Goal: Complete application form: Complete application form

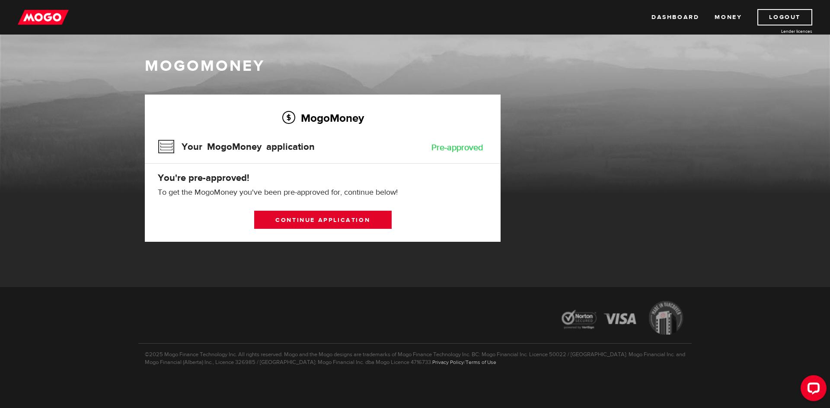
click at [343, 219] on link "Continue application" at bounding box center [322, 220] width 137 height 18
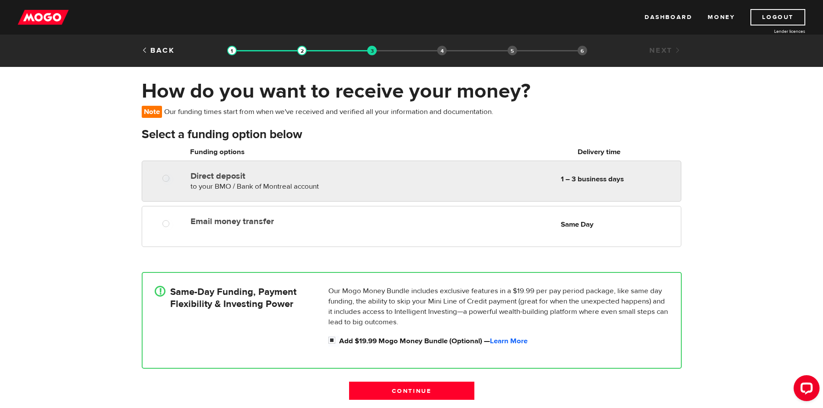
radio input "true"
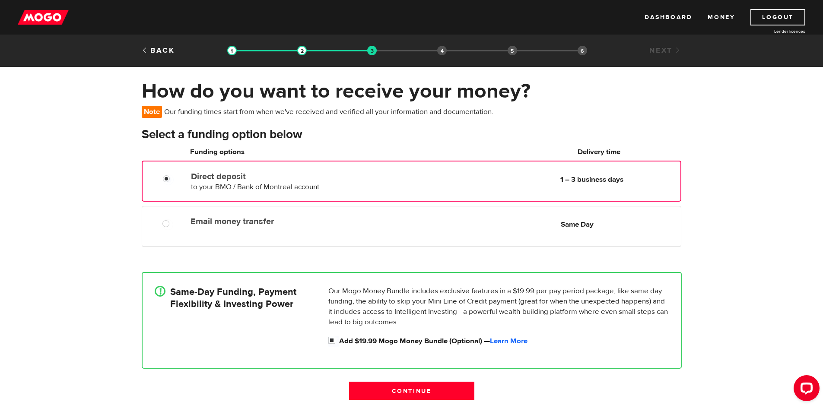
click at [344, 180] on label "Direct deposit" at bounding box center [290, 177] width 198 height 10
click at [174, 180] on input "Direct deposit" at bounding box center [168, 180] width 11 height 11
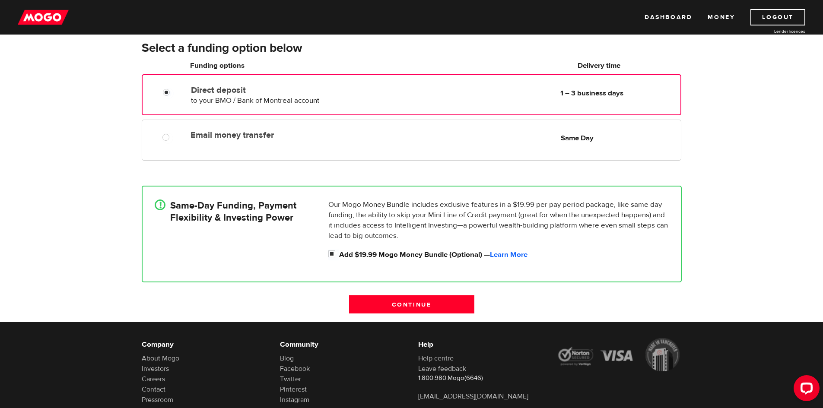
click at [330, 248] on div "Our Mogo Money Bundle includes exclusive features in a $19.99 per pay period pa…" at bounding box center [498, 230] width 347 height 61
click at [330, 254] on input "Add $19.99 Mogo Money Bundle (Optional) — Learn More" at bounding box center [333, 255] width 11 height 11
checkbox input "false"
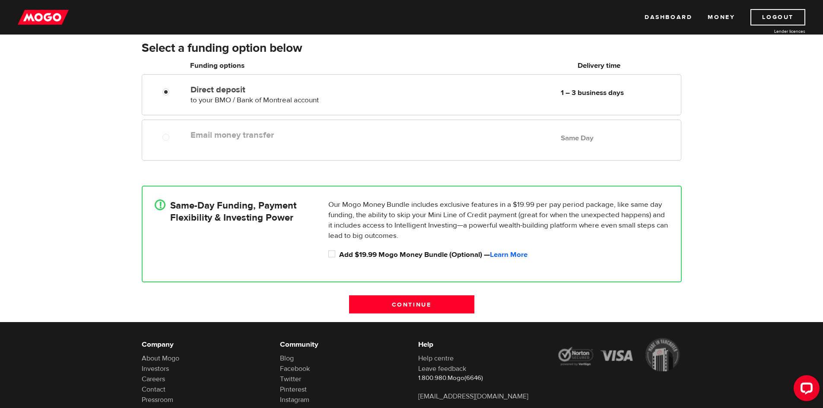
click at [202, 143] on div "Email money transfer Delivery in Same Day Same Day" at bounding box center [411, 140] width 539 height 41
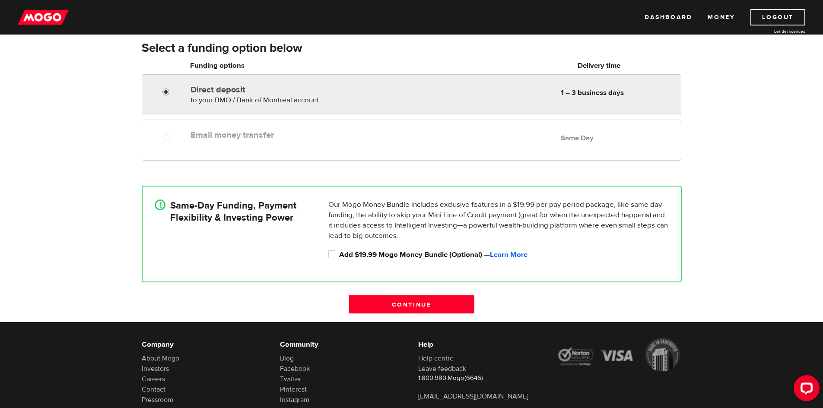
radio input "true"
click at [165, 88] on input "Direct deposit" at bounding box center [167, 93] width 11 height 11
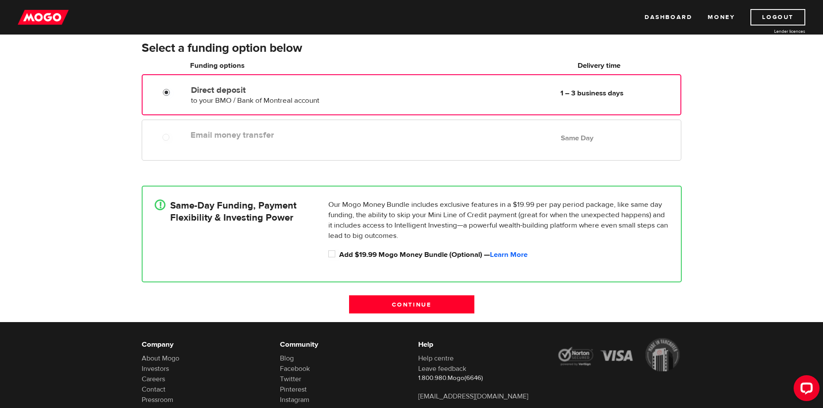
click at [162, 99] on div "Direct deposit to your BMO / Bank of Montreal account Delivery in 1 – 3 busines…" at bounding box center [412, 94] width 538 height 24
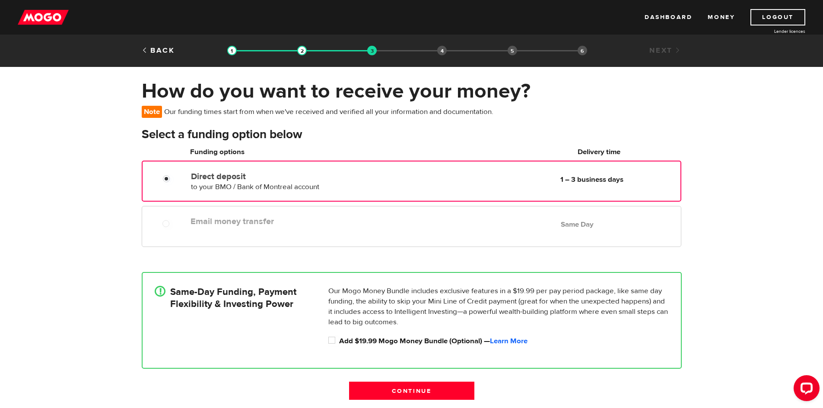
scroll to position [43, 0]
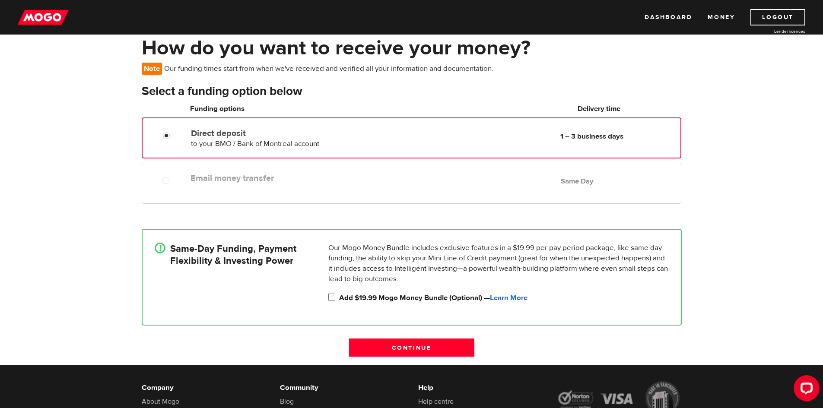
click at [332, 299] on input "Add $19.99 Mogo Money Bundle (Optional) — Learn More" at bounding box center [333, 298] width 11 height 11
checkbox input "true"
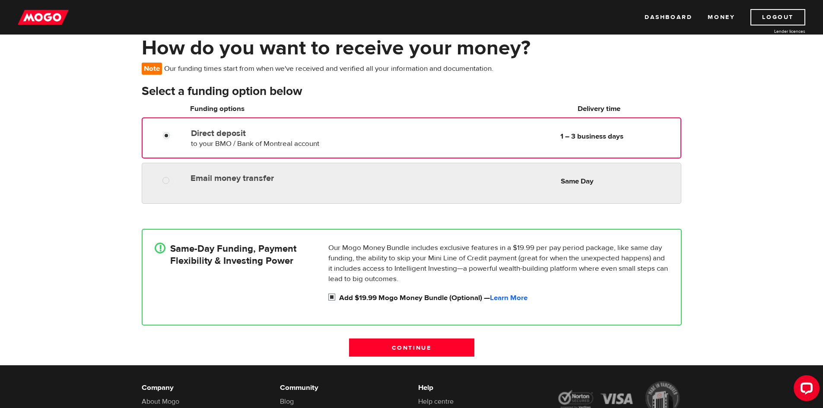
radio input "true"
click at [223, 187] on div "Email money transfer Delivery in Same Day Same Day" at bounding box center [411, 183] width 539 height 41
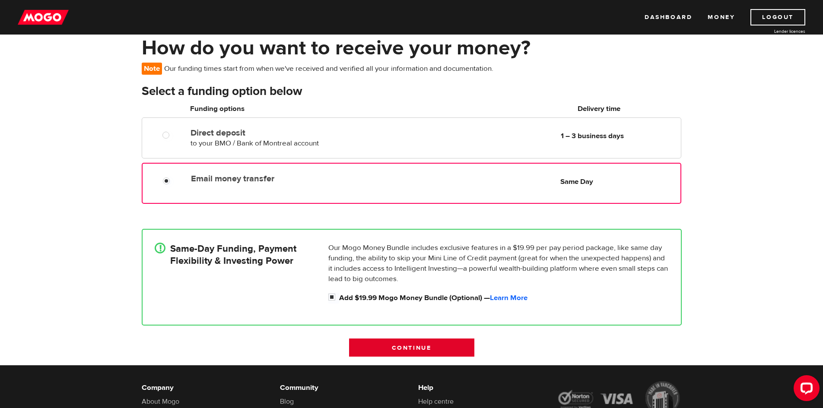
click at [417, 349] on input "Continue" at bounding box center [411, 348] width 125 height 18
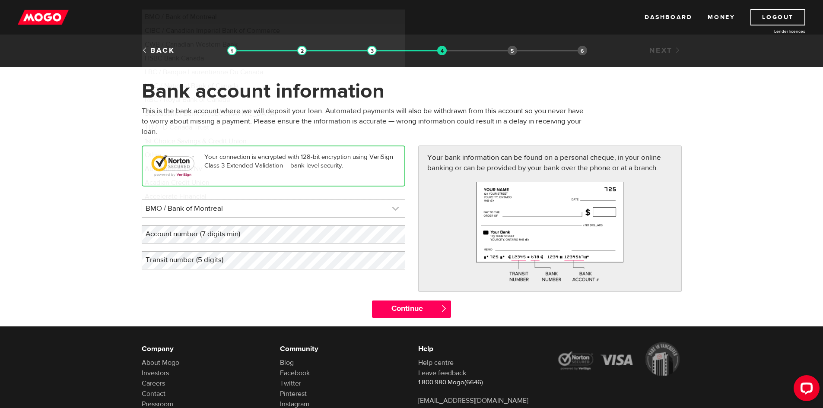
click at [337, 208] on link at bounding box center [273, 208] width 263 height 17
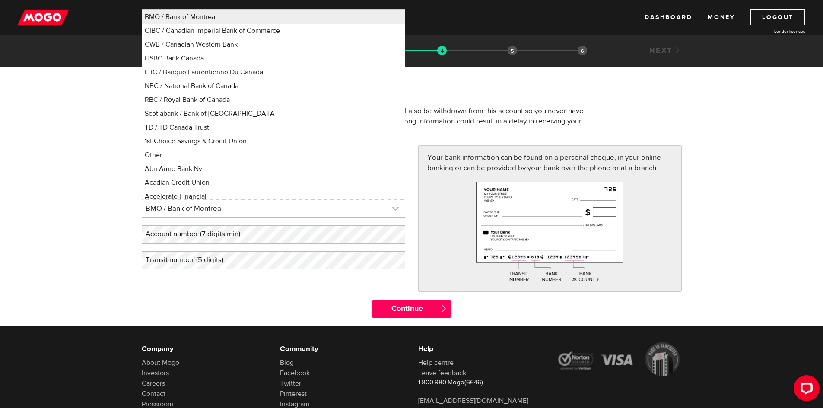
click at [301, 216] on link at bounding box center [273, 208] width 263 height 17
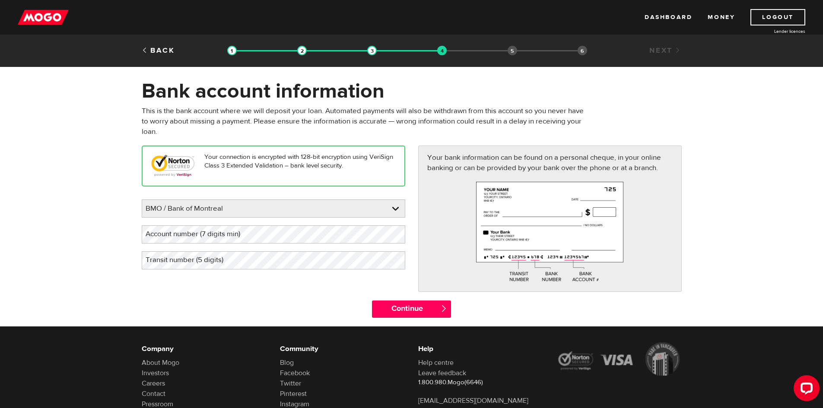
click at [198, 234] on label "Account number (7 digits min)" at bounding box center [200, 235] width 116 height 18
drag, startPoint x: 198, startPoint y: 234, endPoint x: 158, endPoint y: 228, distance: 40.2
click at [157, 228] on label "Account number (7 digits min)" at bounding box center [200, 235] width 116 height 18
drag, startPoint x: 159, startPoint y: 234, endPoint x: 162, endPoint y: 239, distance: 6.5
click at [162, 239] on label "Account number (7 digits min)" at bounding box center [200, 235] width 116 height 18
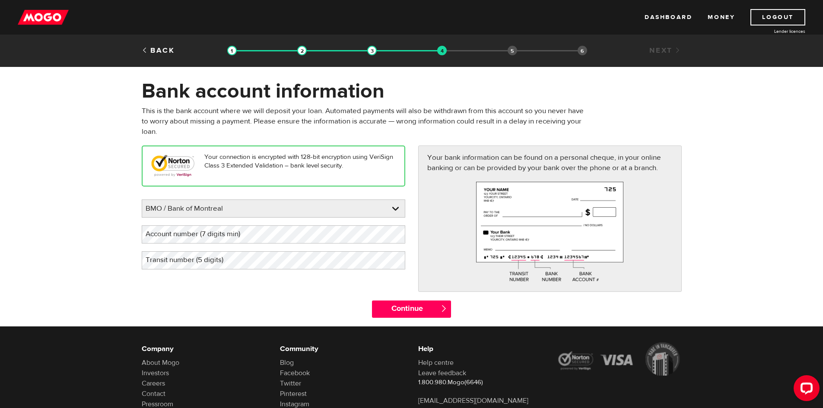
click at [202, 233] on label "Account number (7 digits min)" at bounding box center [200, 235] width 116 height 18
click at [413, 310] on input "Continue" at bounding box center [411, 309] width 79 height 17
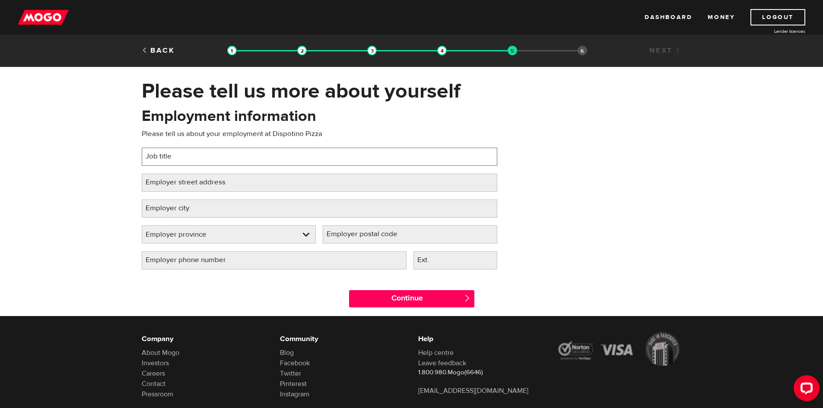
click at [207, 163] on input "Job title" at bounding box center [320, 157] width 356 height 18
type input "Baker"
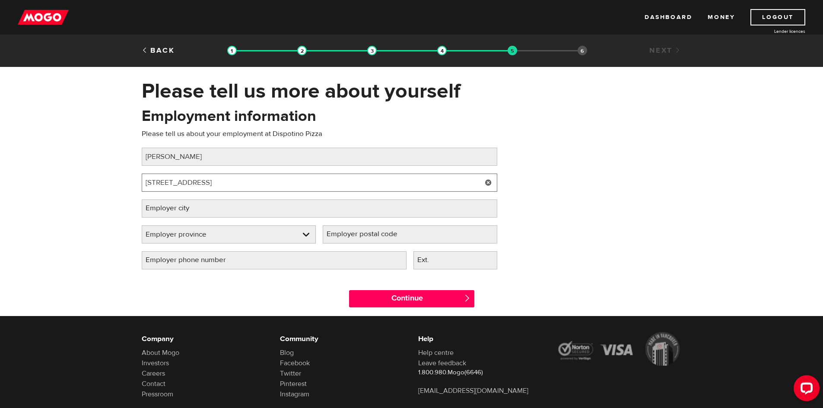
type input "625 Steeprock rd"
click at [180, 209] on label "Employer city" at bounding box center [174, 209] width 65 height 18
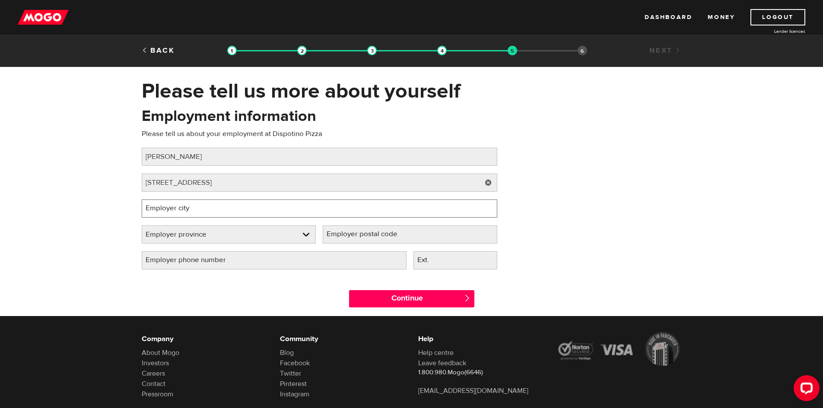
click at [180, 209] on input "Employer city" at bounding box center [320, 209] width 356 height 18
type input "toronto"
click at [205, 236] on link at bounding box center [229, 234] width 174 height 17
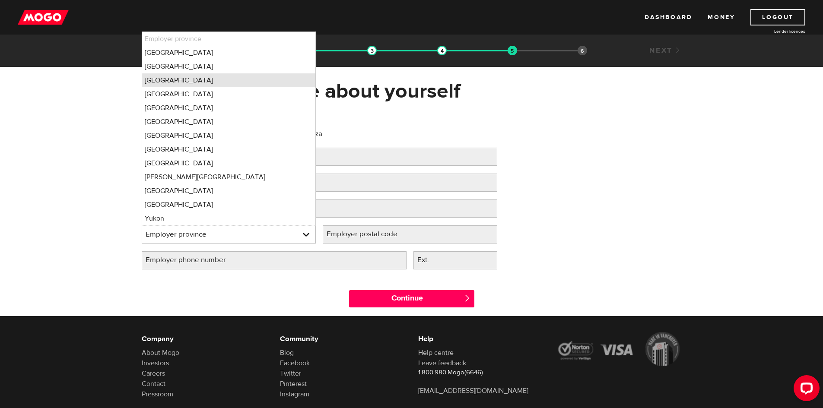
click at [185, 79] on li "Ontario" at bounding box center [229, 80] width 174 height 14
select select "ON"
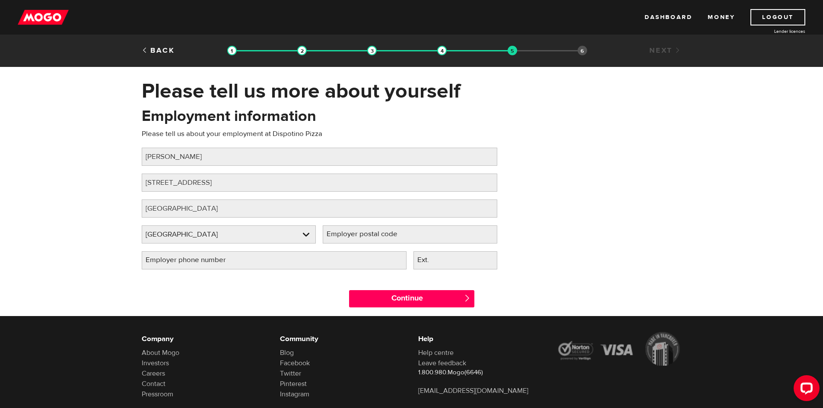
click at [346, 237] on label "Employer postal code" at bounding box center [369, 235] width 92 height 18
click at [346, 237] on input "Employer postal code" at bounding box center [410, 235] width 175 height 18
click at [261, 263] on input "Employer phone number" at bounding box center [274, 261] width 265 height 18
type input "(647) 321-5427"
click at [393, 236] on label "Employer postal code" at bounding box center [369, 235] width 92 height 18
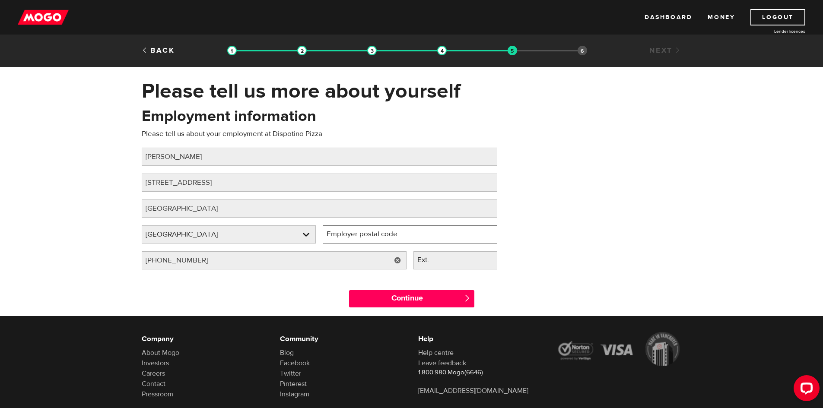
click at [393, 236] on input "Employer postal code" at bounding box center [410, 235] width 175 height 18
click at [373, 233] on label "Employer postal code" at bounding box center [369, 235] width 92 height 18
click at [373, 233] on input "Employer postal code" at bounding box center [410, 235] width 175 height 18
type input "M3J 2Z5"
drag, startPoint x: 223, startPoint y: 259, endPoint x: 131, endPoint y: 255, distance: 92.2
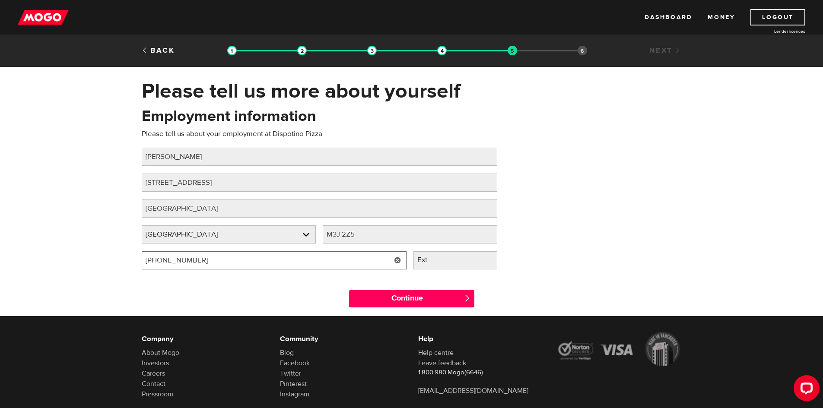
click at [131, 255] on div "Please tell us more about yourself Oops! Please review the areas highlighted be…" at bounding box center [411, 198] width 823 height 238
type input "(416) 705-4893"
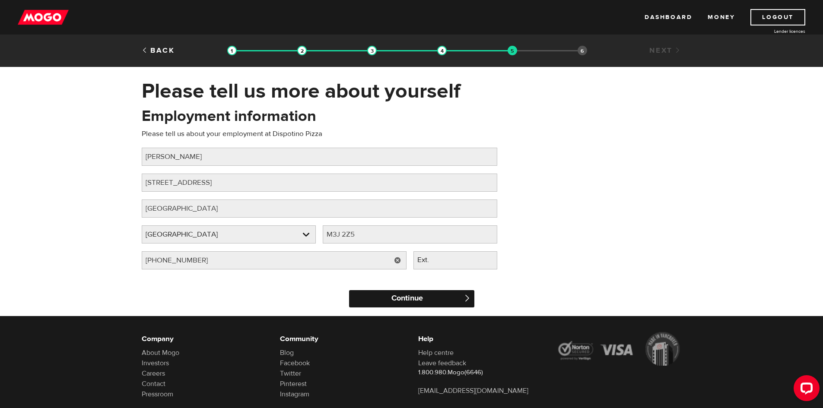
click at [383, 303] on input "Continue" at bounding box center [411, 298] width 125 height 17
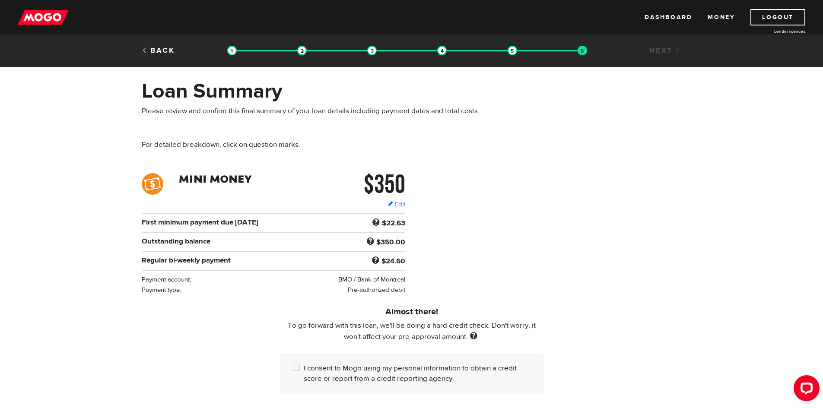
scroll to position [43, 0]
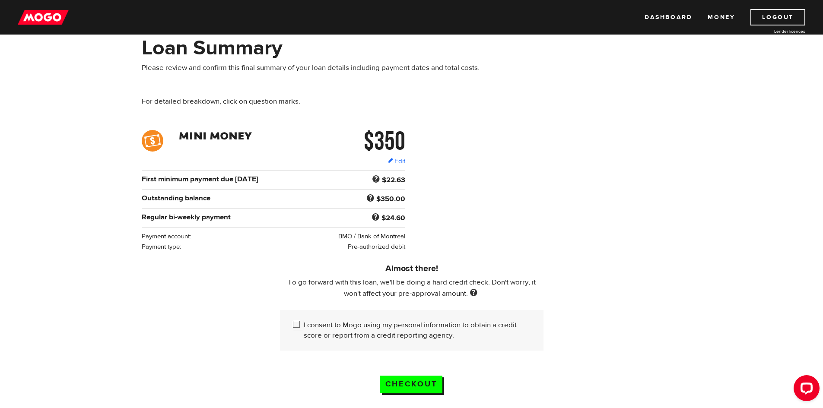
click at [296, 322] on input "I consent to Mogo using my personal information to obtain a credit score or rep…" at bounding box center [298, 325] width 11 height 11
checkbox input "true"
click at [412, 381] on input "Checkout" at bounding box center [411, 385] width 62 height 18
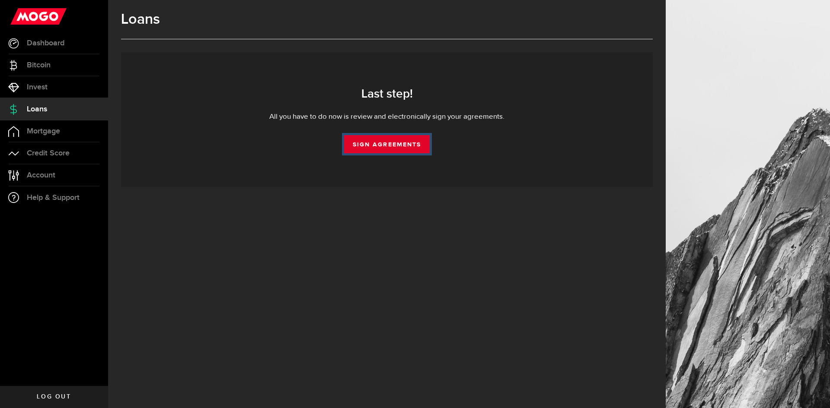
click at [377, 145] on link "Sign Agreements" at bounding box center [387, 144] width 86 height 18
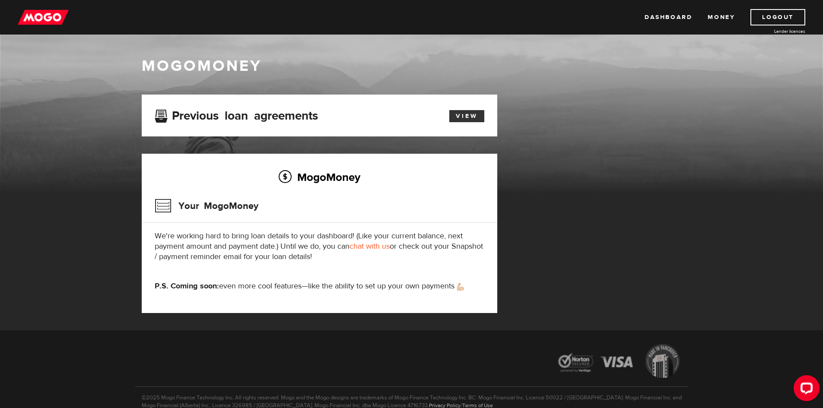
click at [465, 115] on link "View" at bounding box center [466, 116] width 35 height 12
click at [227, 205] on h3 "Your MogoMoney" at bounding box center [207, 206] width 104 height 22
click at [460, 117] on link "View" at bounding box center [466, 116] width 35 height 12
click at [678, 22] on link "Dashboard" at bounding box center [669, 17] width 48 height 16
click at [465, 122] on link "View" at bounding box center [466, 116] width 35 height 12
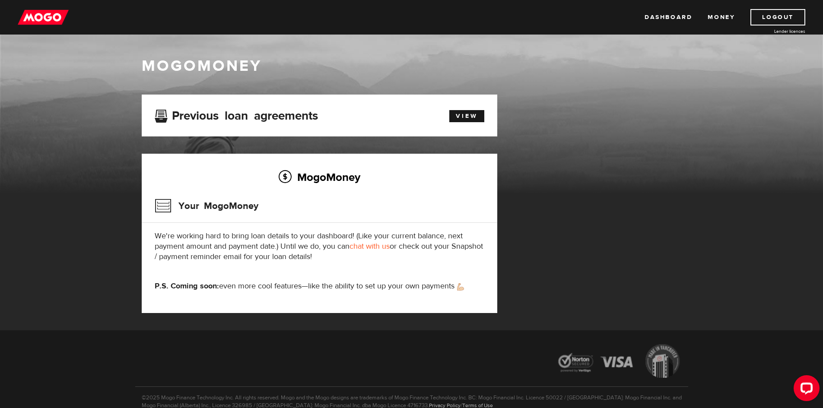
click at [168, 112] on h3 "Previous loan agreements" at bounding box center [236, 114] width 163 height 11
click at [449, 115] on div "View" at bounding box center [462, 115] width 57 height 15
click at [452, 117] on link "View" at bounding box center [466, 116] width 35 height 12
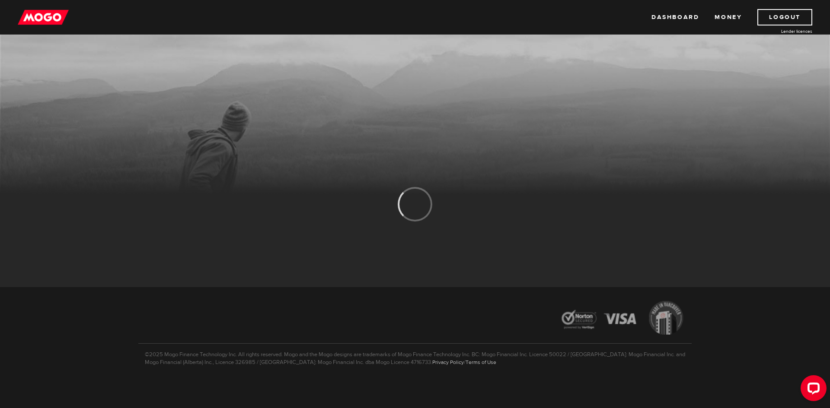
click at [36, 18] on img at bounding box center [43, 17] width 51 height 16
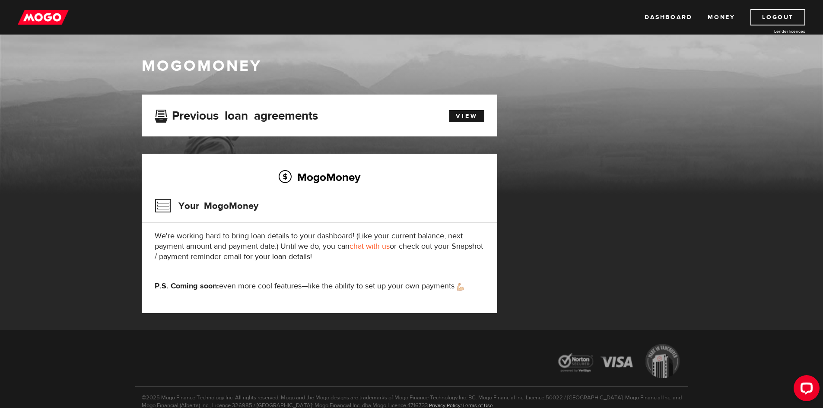
click at [381, 246] on link "chat with us" at bounding box center [370, 247] width 40 height 10
